Goal: Information Seeking & Learning: Find specific fact

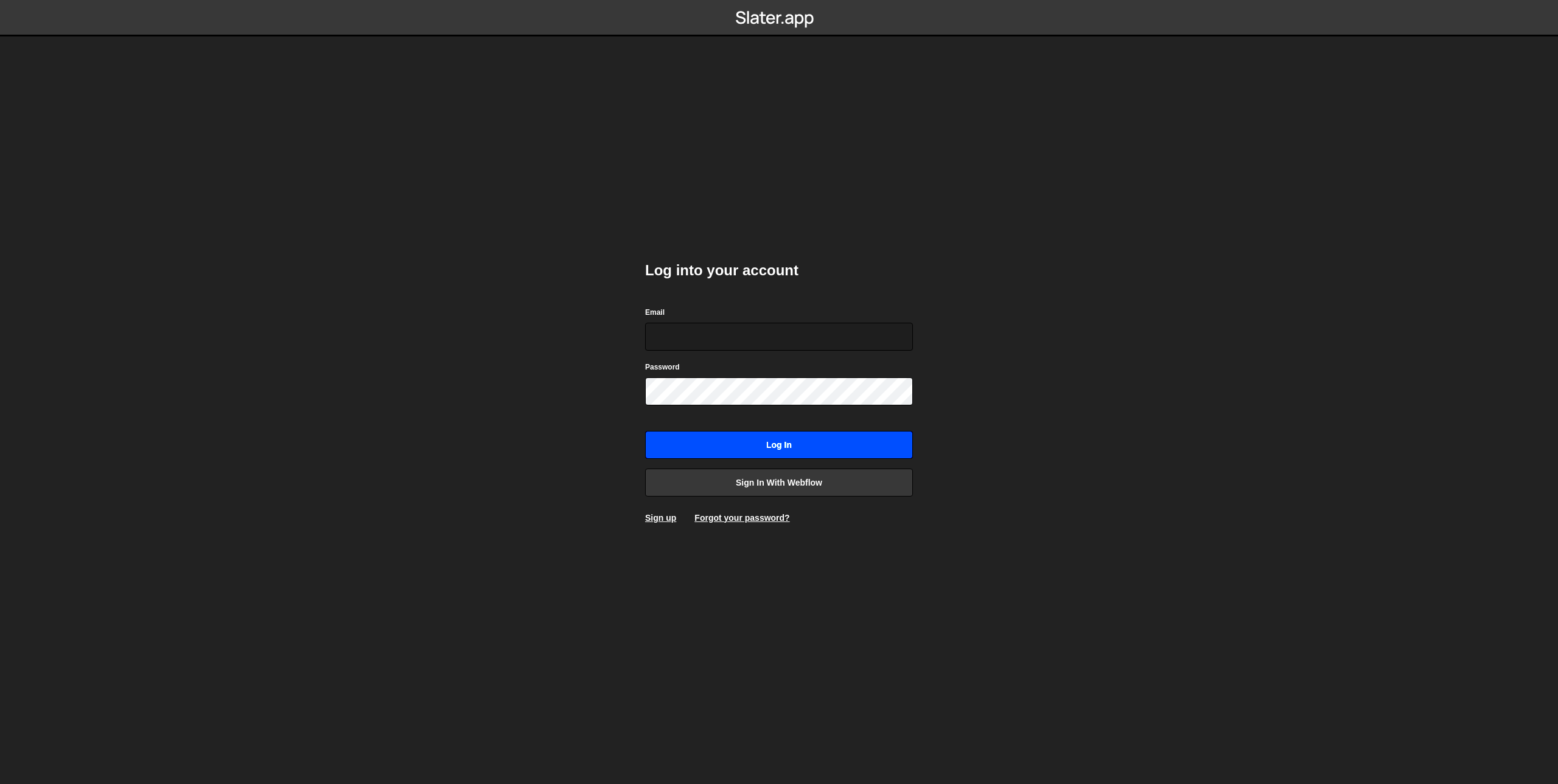
type input "[EMAIL_ADDRESS][DOMAIN_NAME]"
click at [774, 449] on input "Log in" at bounding box center [779, 445] width 267 height 28
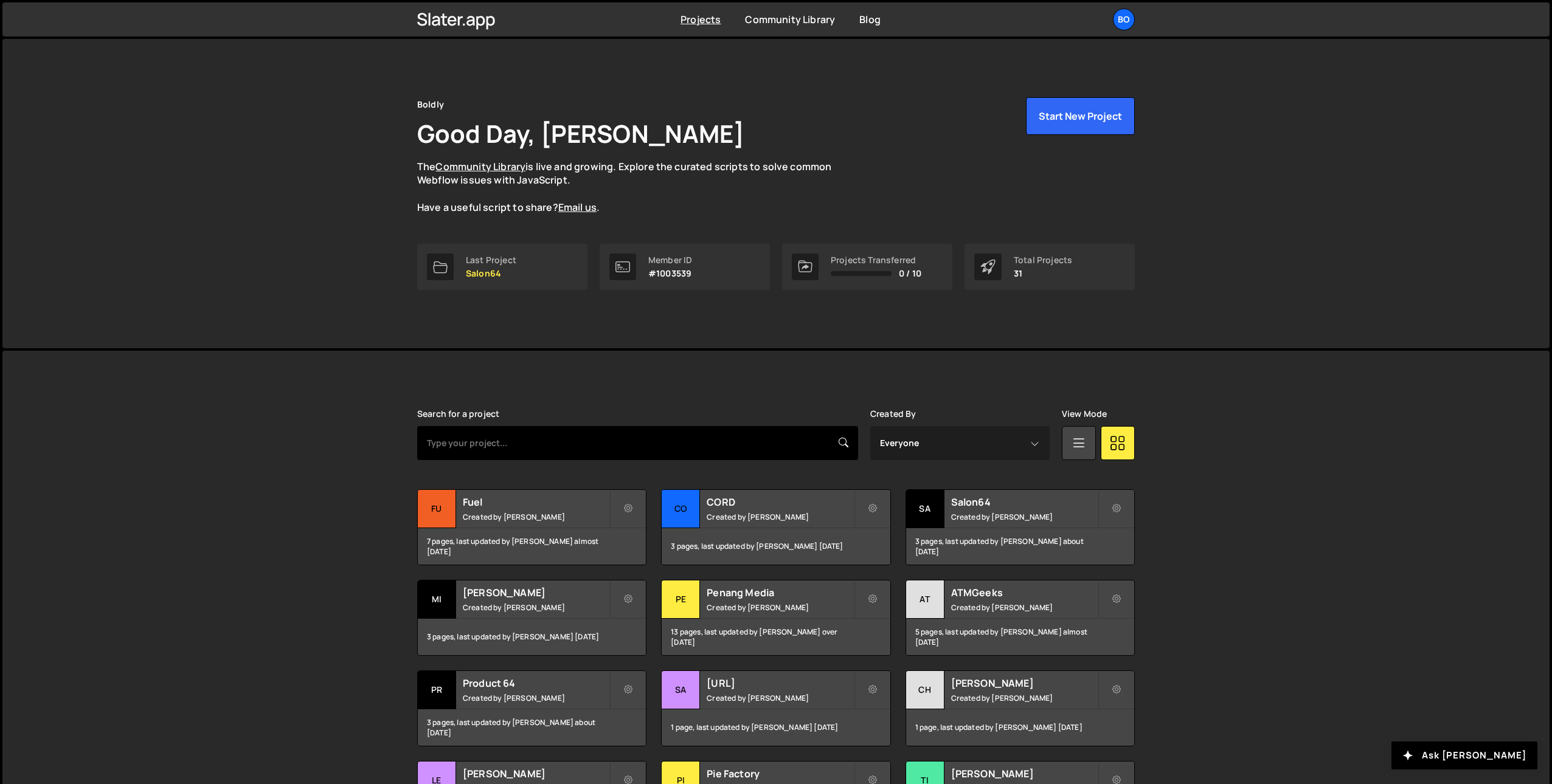
click at [606, 455] on input "text" at bounding box center [638, 443] width 441 height 34
type input "[PERSON_NAME]"
